Goal: Task Accomplishment & Management: Manage account settings

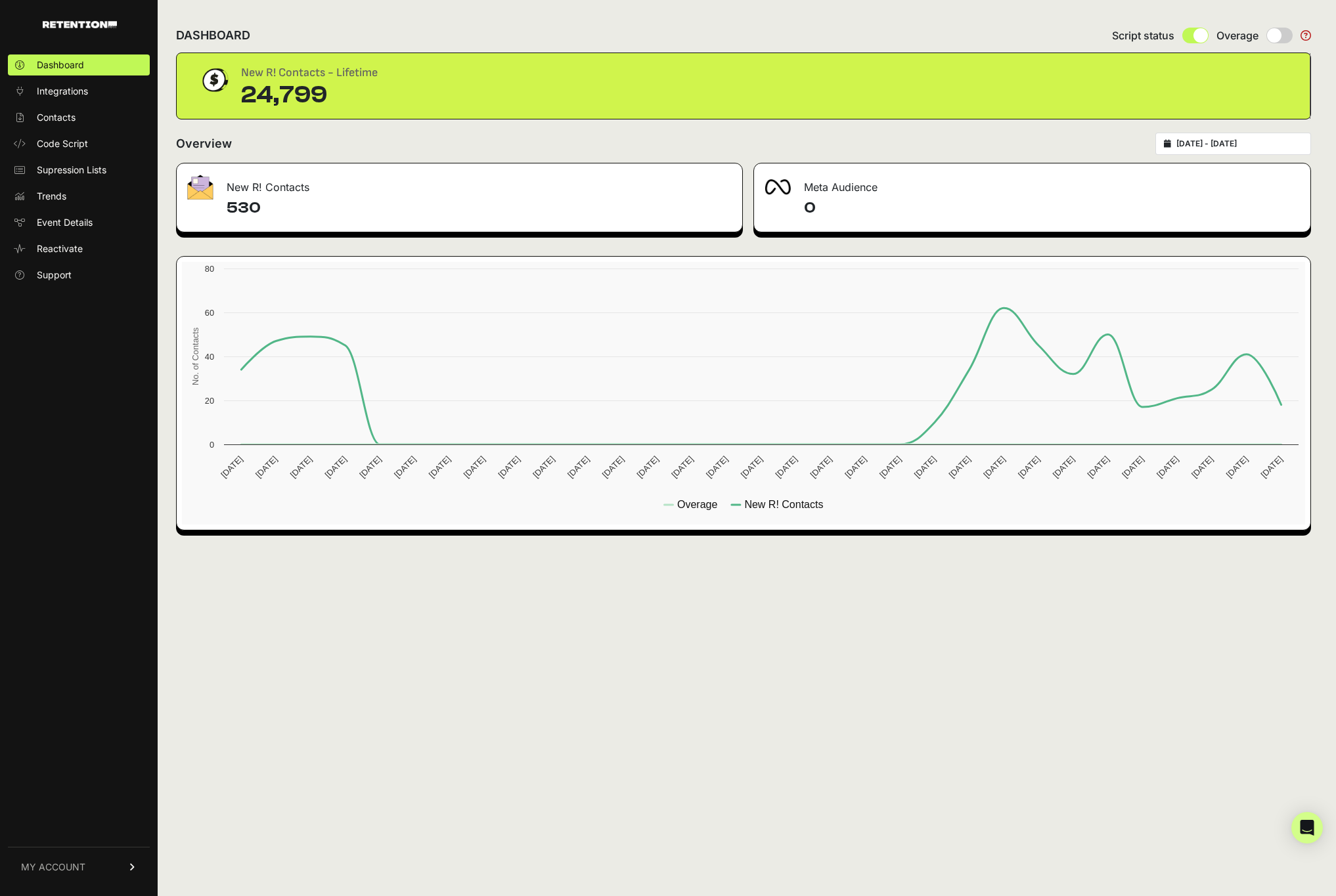
click at [91, 869] on link "MY ACCOUNT" at bounding box center [79, 866] width 142 height 40
click at [46, 824] on span "Billing" at bounding box center [49, 824] width 25 height 13
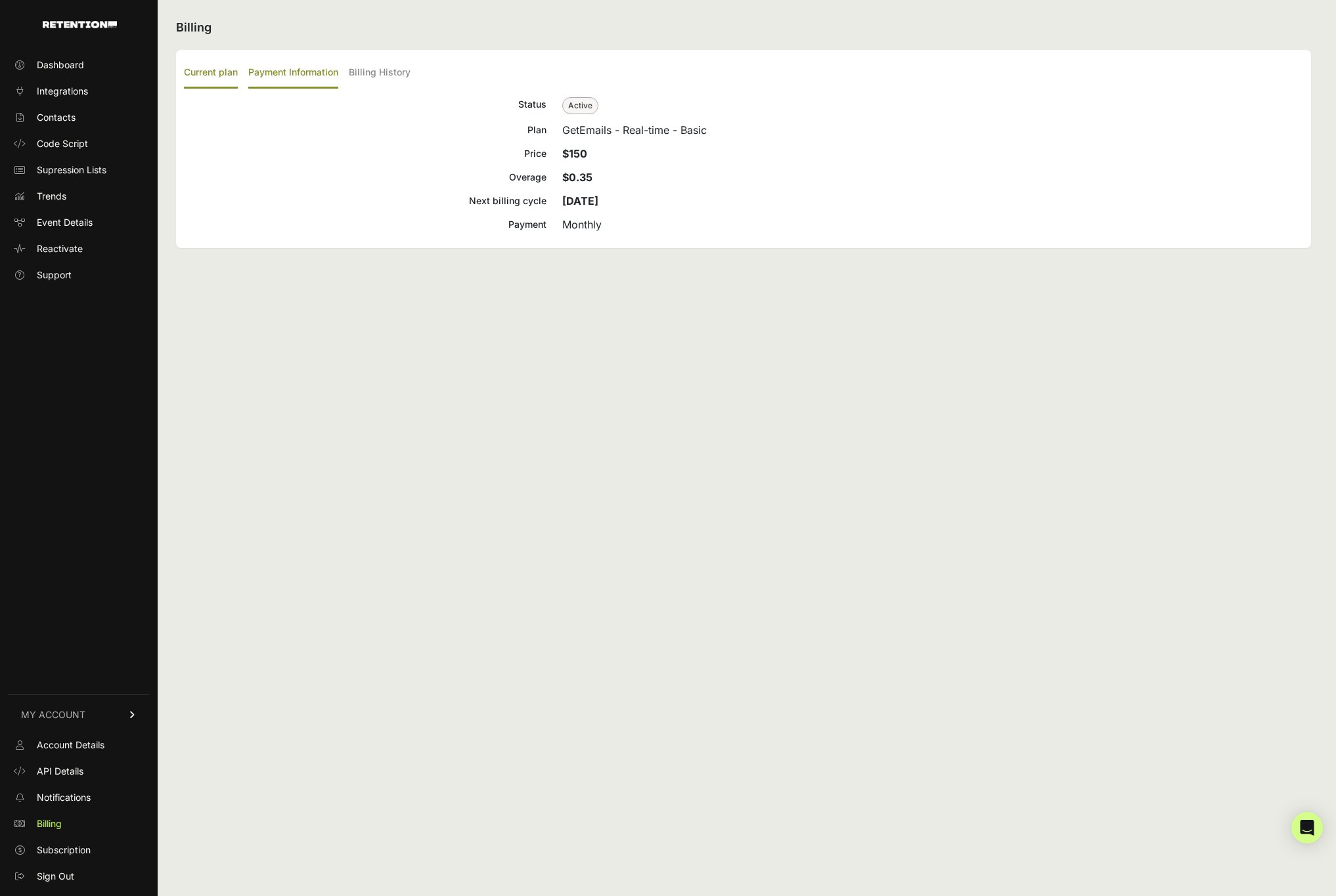
click at [309, 81] on label "Payment Information" at bounding box center [293, 73] width 90 height 31
click at [0, 0] on input "Payment Information" at bounding box center [0, 0] width 0 height 0
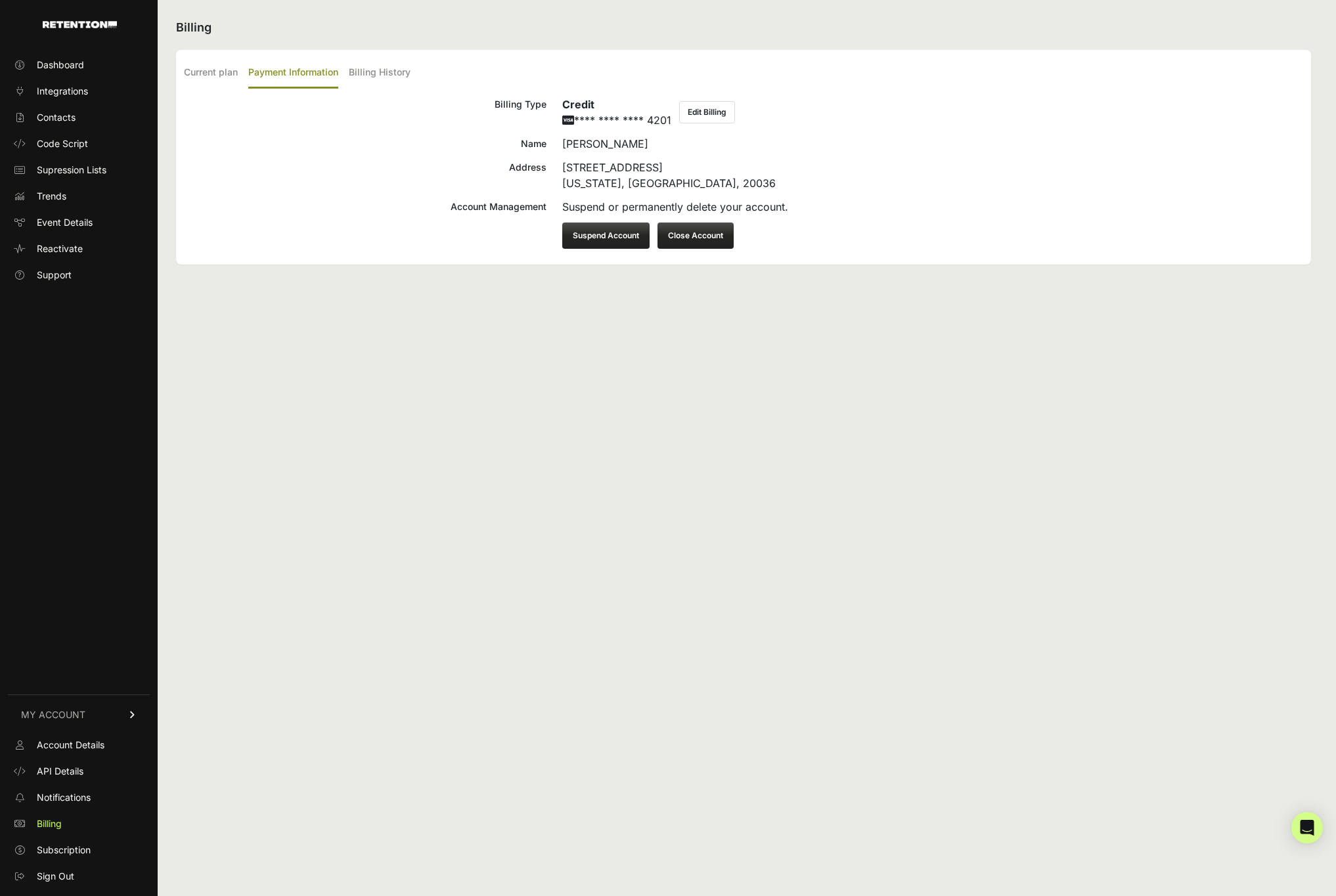
click at [699, 107] on button "Edit Billing" at bounding box center [707, 112] width 56 height 22
